Goal: Task Accomplishment & Management: Use online tool/utility

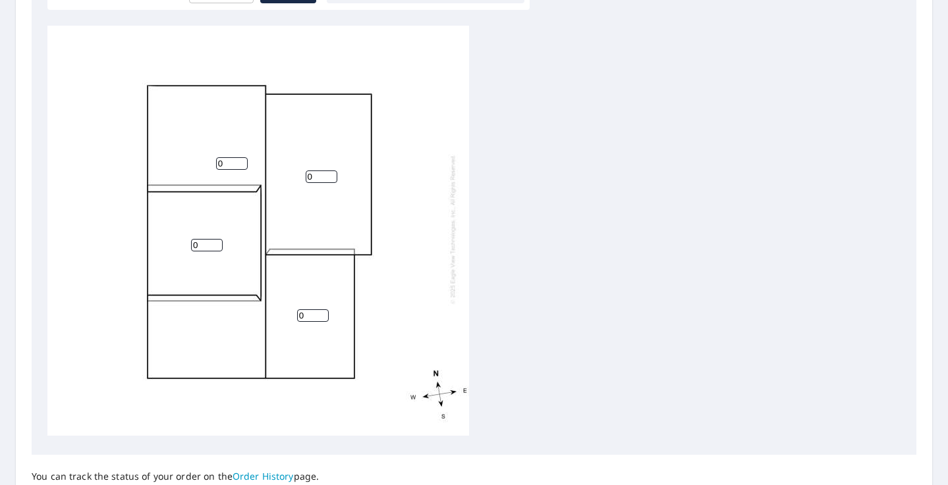
scroll to position [434, 0]
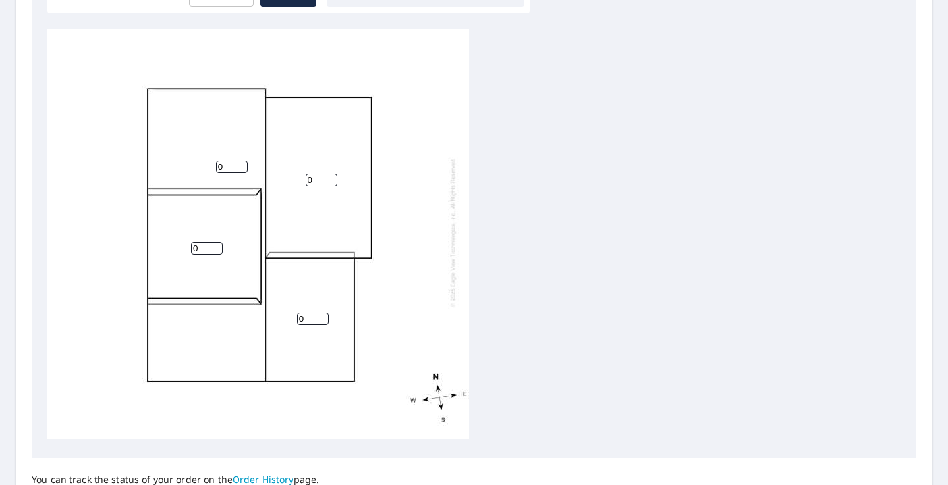
drag, startPoint x: 225, startPoint y: 167, endPoint x: 196, endPoint y: 165, distance: 29.0
click at [199, 167] on div "0 0 0 0" at bounding box center [258, 233] width 422 height 414
type input "12"
drag, startPoint x: 202, startPoint y: 249, endPoint x: 170, endPoint y: 248, distance: 31.6
click at [171, 249] on div "12 0 0 0" at bounding box center [258, 233] width 422 height 414
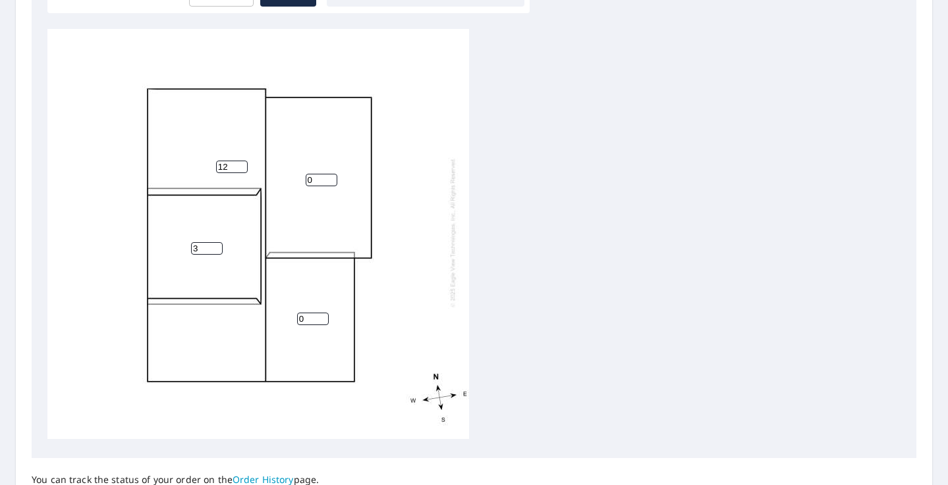
type input "3"
click at [196, 335] on div "12 0 3 0" at bounding box center [258, 233] width 422 height 414
drag, startPoint x: 316, startPoint y: 178, endPoint x: 280, endPoint y: 178, distance: 36.2
click at [280, 178] on div "12 0 3 0" at bounding box center [258, 233] width 422 height 414
type input "3"
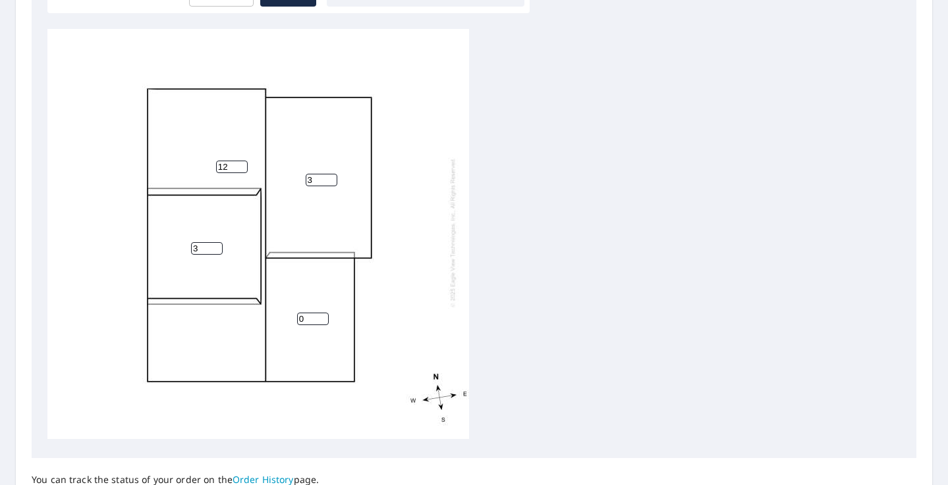
drag, startPoint x: 308, startPoint y: 323, endPoint x: 269, endPoint y: 321, distance: 38.2
click at [271, 322] on div "12 3 3 0" at bounding box center [258, 233] width 422 height 414
type input "12"
click at [451, 297] on div "12 3 3 12" at bounding box center [258, 233] width 422 height 414
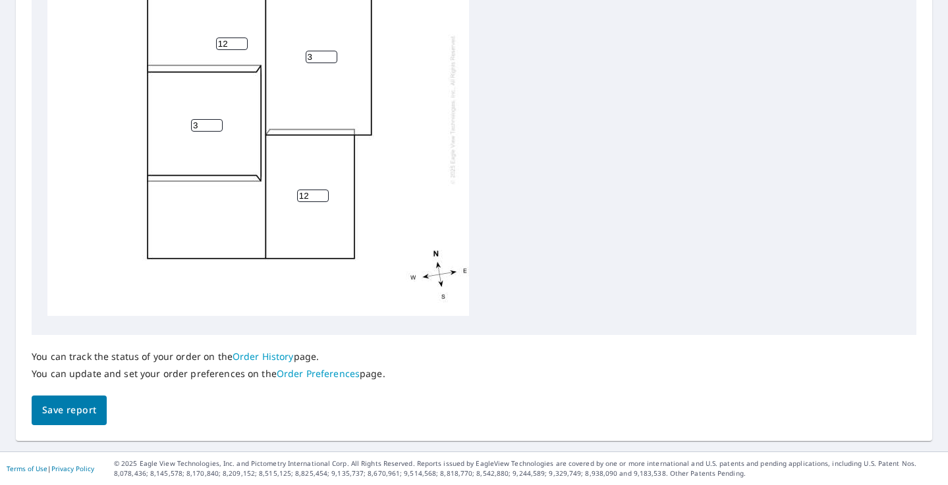
scroll to position [557, 0]
click at [62, 409] on span "Save report" at bounding box center [69, 411] width 54 height 16
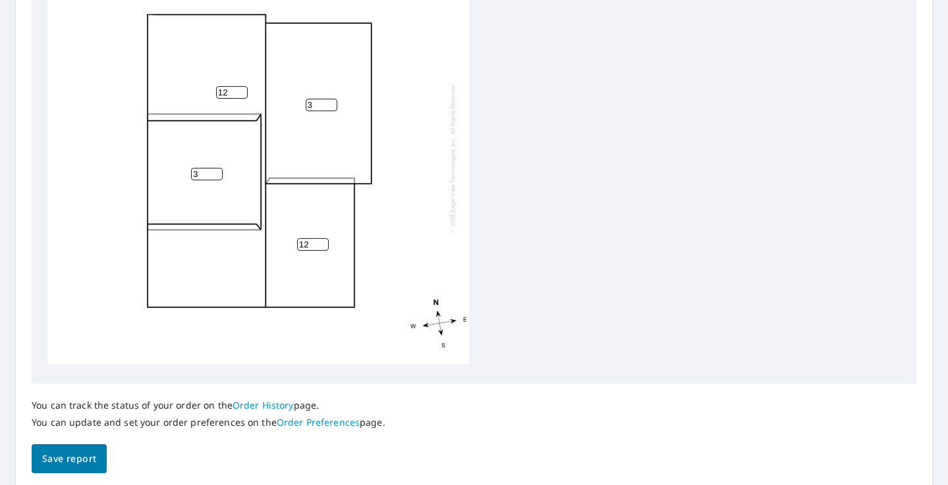
scroll to position [0, 0]
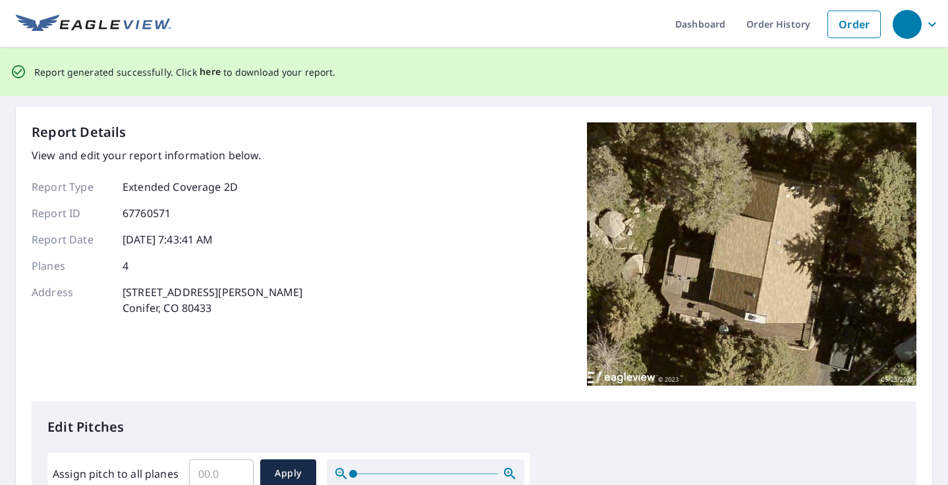
click at [206, 71] on span "here" at bounding box center [211, 72] width 22 height 16
